Goal: Use online tool/utility: Utilize a website feature to perform a specific function

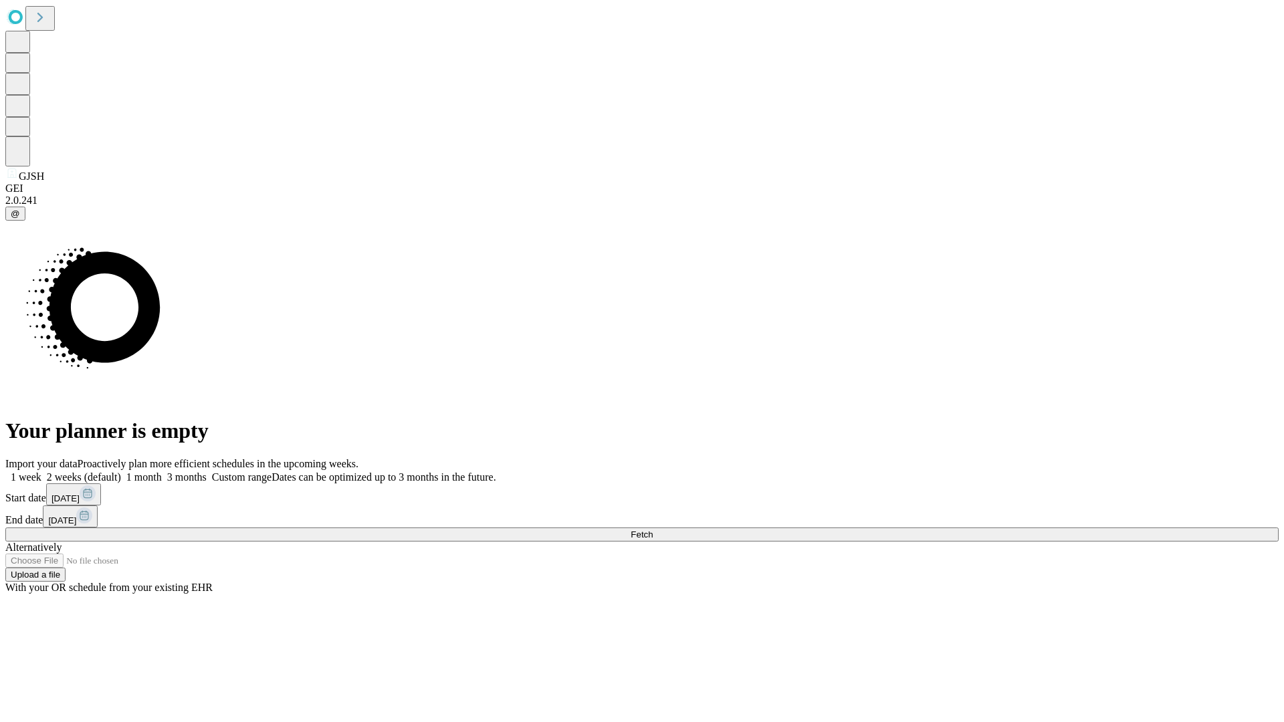
click at [653, 530] on span "Fetch" at bounding box center [641, 535] width 22 height 10
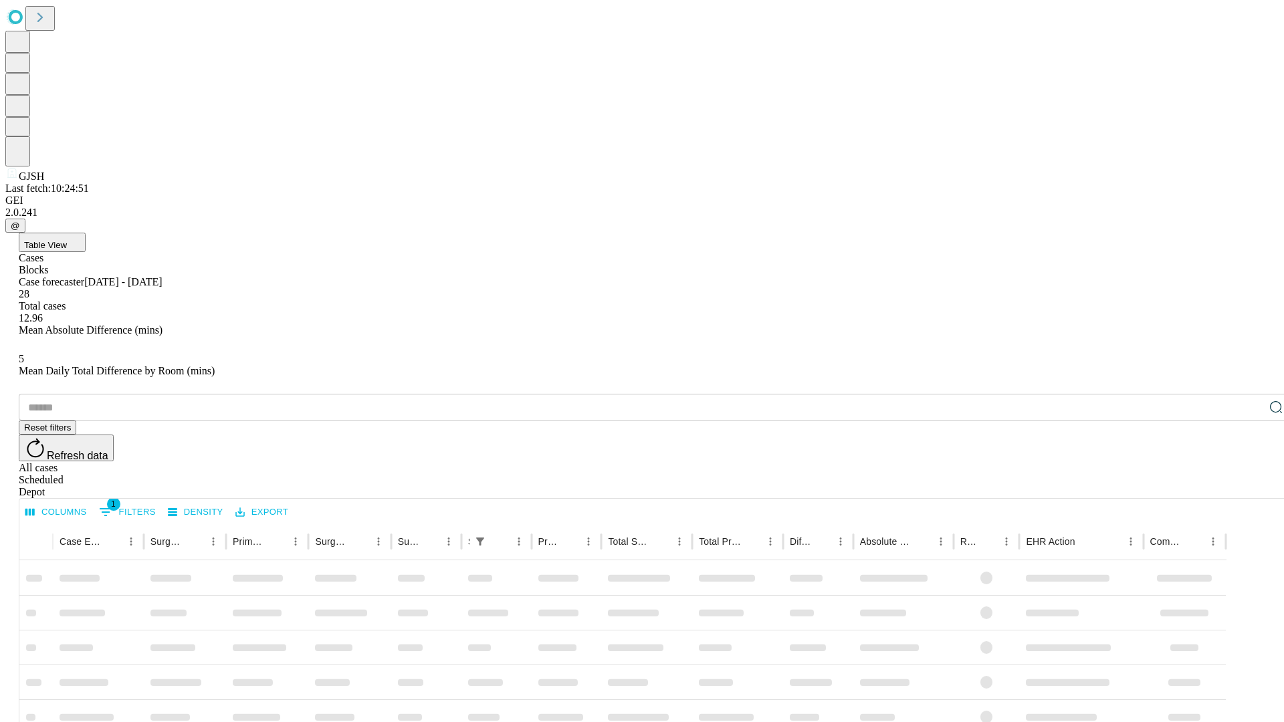
click at [67, 240] on span "Table View" at bounding box center [45, 245] width 43 height 10
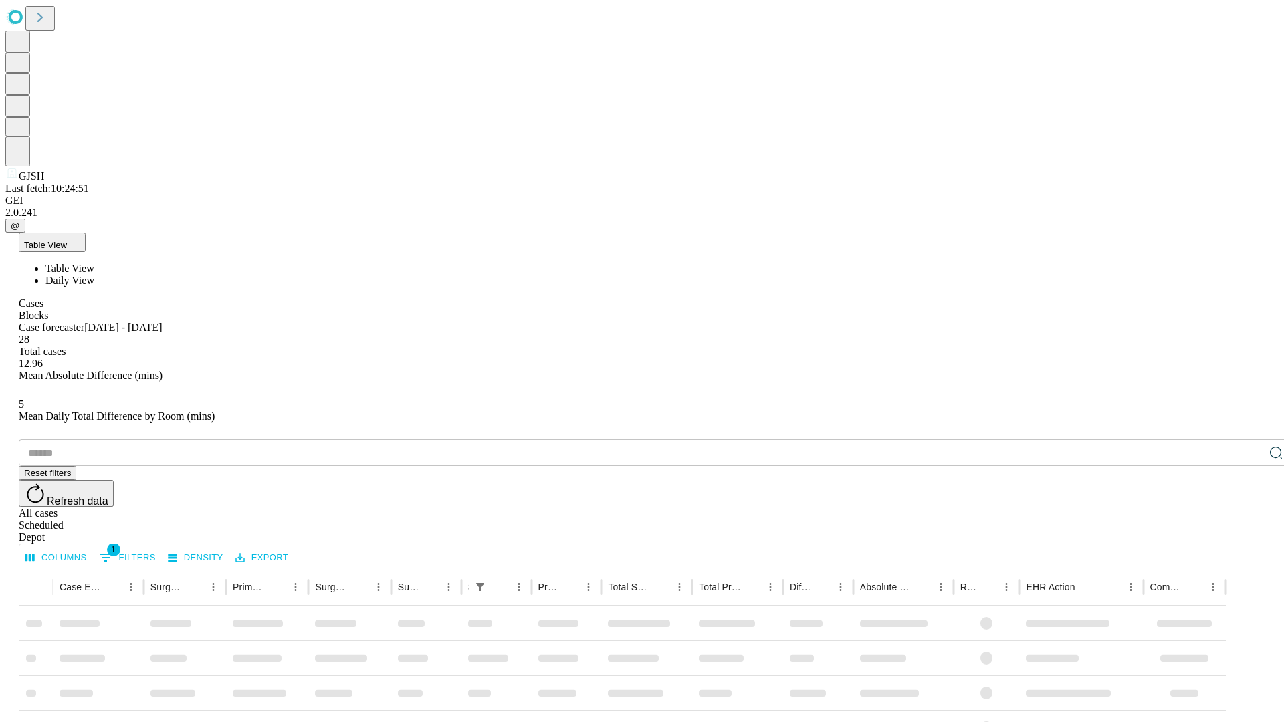
click at [94, 275] on span "Daily View" at bounding box center [69, 280] width 49 height 11
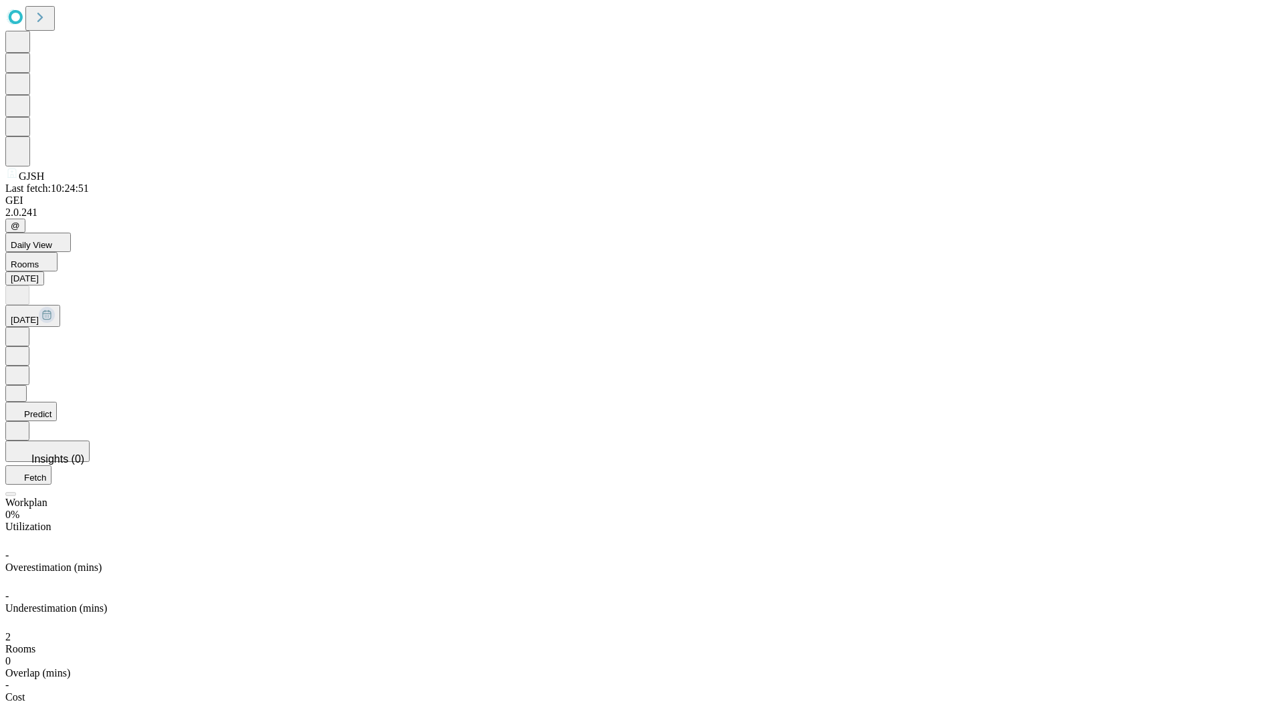
click at [57, 402] on button "Predict" at bounding box center [30, 411] width 51 height 19
